Goal: Information Seeking & Learning: Learn about a topic

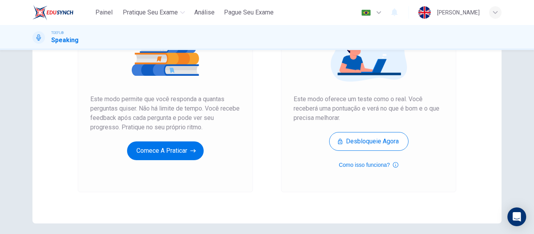
scroll to position [117, 0]
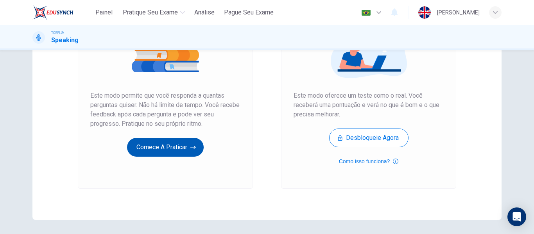
click at [133, 148] on button "Comece a praticar" at bounding box center [165, 147] width 77 height 19
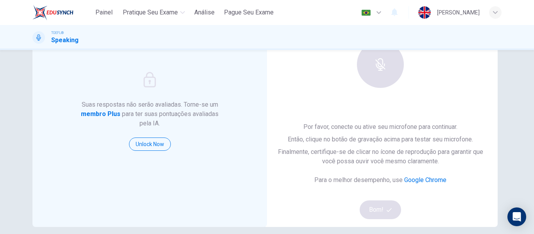
scroll to position [78, 0]
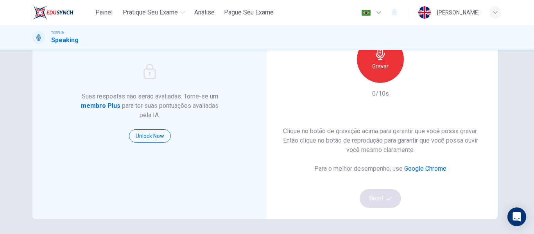
click at [370, 74] on div "Gravar" at bounding box center [380, 59] width 47 height 47
click at [377, 198] on button "Bom!" at bounding box center [381, 198] width 42 height 19
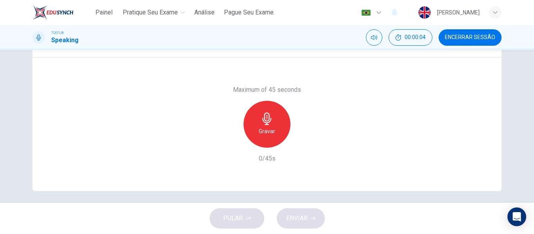
scroll to position [150, 0]
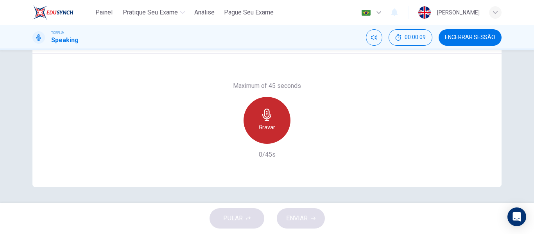
click at [262, 117] on icon "button" at bounding box center [266, 115] width 9 height 13
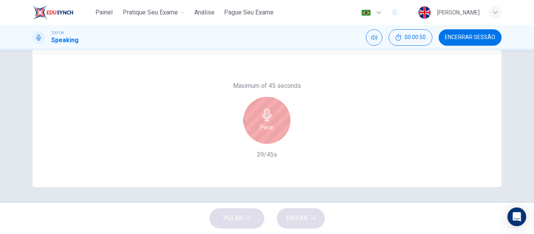
click at [269, 113] on icon "button" at bounding box center [267, 115] width 13 height 13
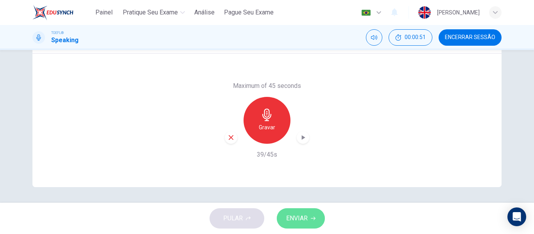
click at [296, 216] on span "ENVIAR" at bounding box center [297, 218] width 22 height 11
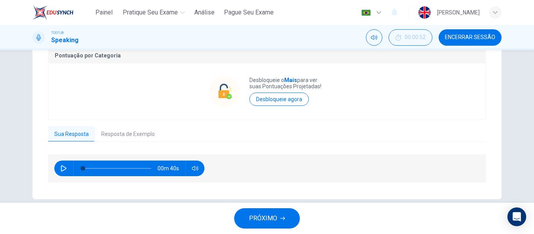
scroll to position [184, 0]
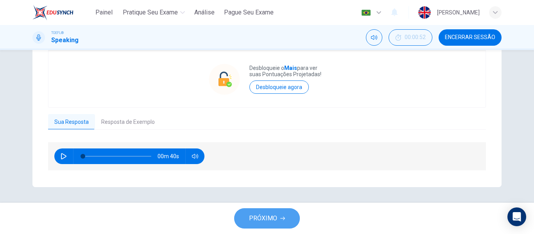
click at [287, 222] on button "PRÓXIMO" at bounding box center [267, 218] width 66 height 20
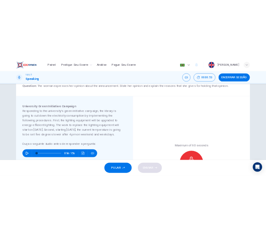
scroll to position [117, 0]
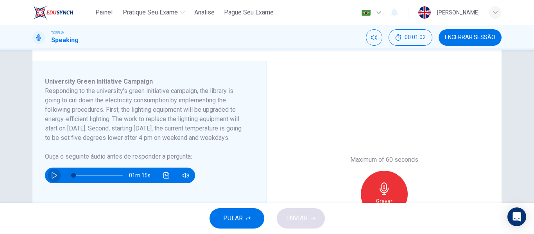
click at [52, 179] on icon "button" at bounding box center [54, 176] width 5 height 6
type input "0"
drag, startPoint x: 41, startPoint y: 81, endPoint x: 106, endPoint y: 147, distance: 92.4
click at [106, 147] on div "University Green Initiative Campaign Responding to the university's green initi…" at bounding box center [149, 194] width 235 height 266
drag, startPoint x: 109, startPoint y: 147, endPoint x: 43, endPoint y: 86, distance: 89.4
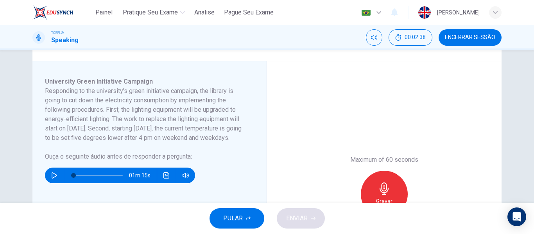
click at [45, 86] on h6 "Responding to the university's green initiative campaign, the library is going …" at bounding box center [145, 114] width 200 height 56
drag, startPoint x: 43, startPoint y: 82, endPoint x: 109, endPoint y: 150, distance: 94.6
click at [109, 150] on div "University Green Initiative Campaign Responding to the university's green initi…" at bounding box center [153, 194] width 216 height 235
drag, startPoint x: 110, startPoint y: 147, endPoint x: 72, endPoint y: 110, distance: 53.7
click at [72, 110] on h6 "Responding to the university's green initiative campaign, the library is going …" at bounding box center [145, 114] width 200 height 56
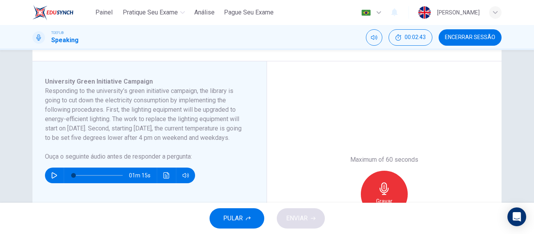
click at [71, 119] on h6 "Responding to the university's green initiative campaign, the library is going …" at bounding box center [145, 114] width 200 height 56
drag, startPoint x: 43, startPoint y: 82, endPoint x: 152, endPoint y: 86, distance: 108.8
click at [152, 86] on div "University Green Initiative Campaign" at bounding box center [145, 81] width 200 height 9
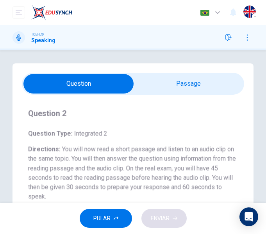
scroll to position [0, 0]
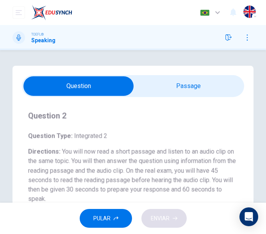
click at [173, 92] on input "checkbox" at bounding box center [79, 86] width 334 height 20
checkbox input "true"
